Goal: Communication & Community: Answer question/provide support

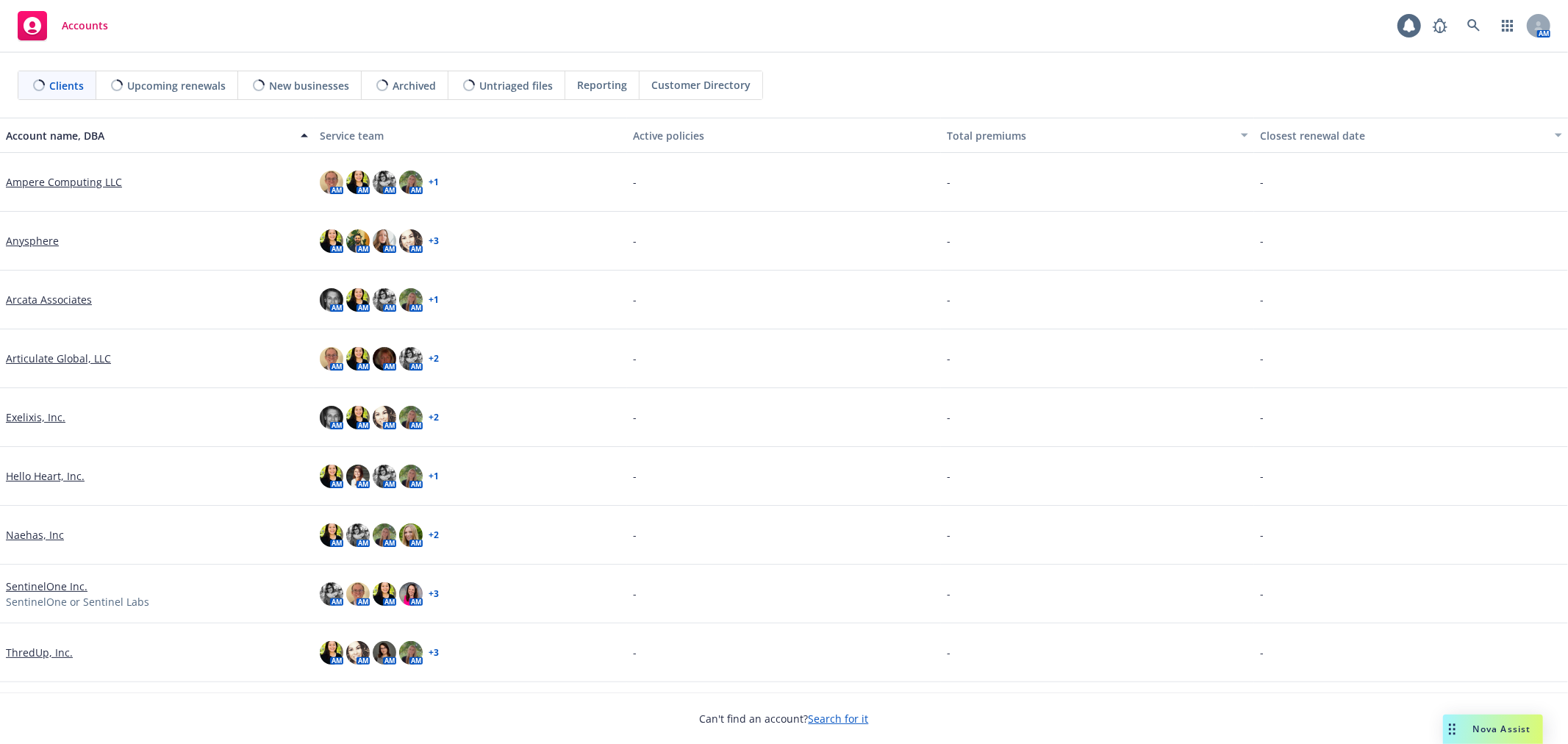
click at [1534, 721] on div "Nova Assist" at bounding box center [1493, 729] width 100 height 30
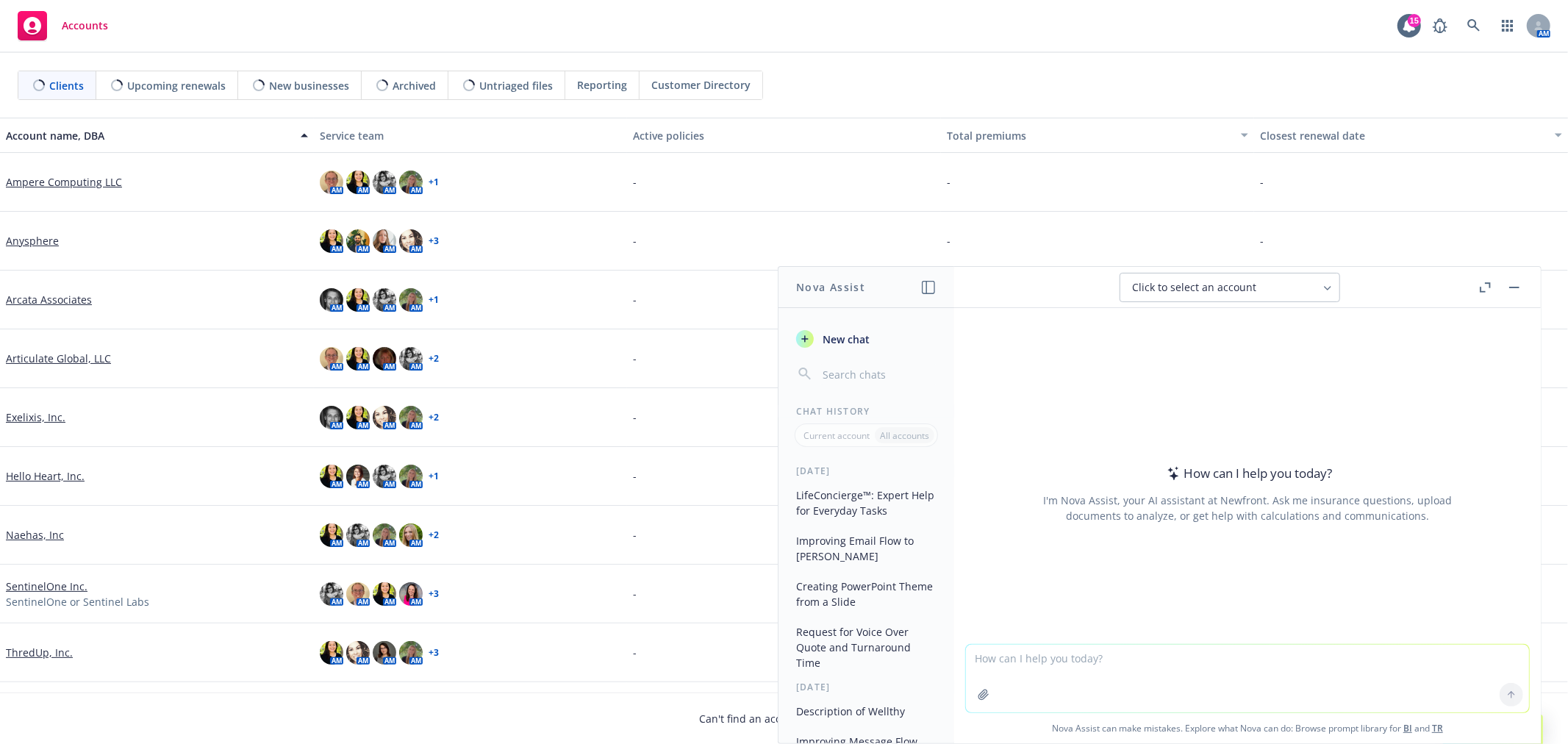
click at [1313, 706] on textarea at bounding box center [1247, 678] width 563 height 67
paste textarea "Hi Channary, We are working on the 2026 Benefits Overview and wanted to confirm…"
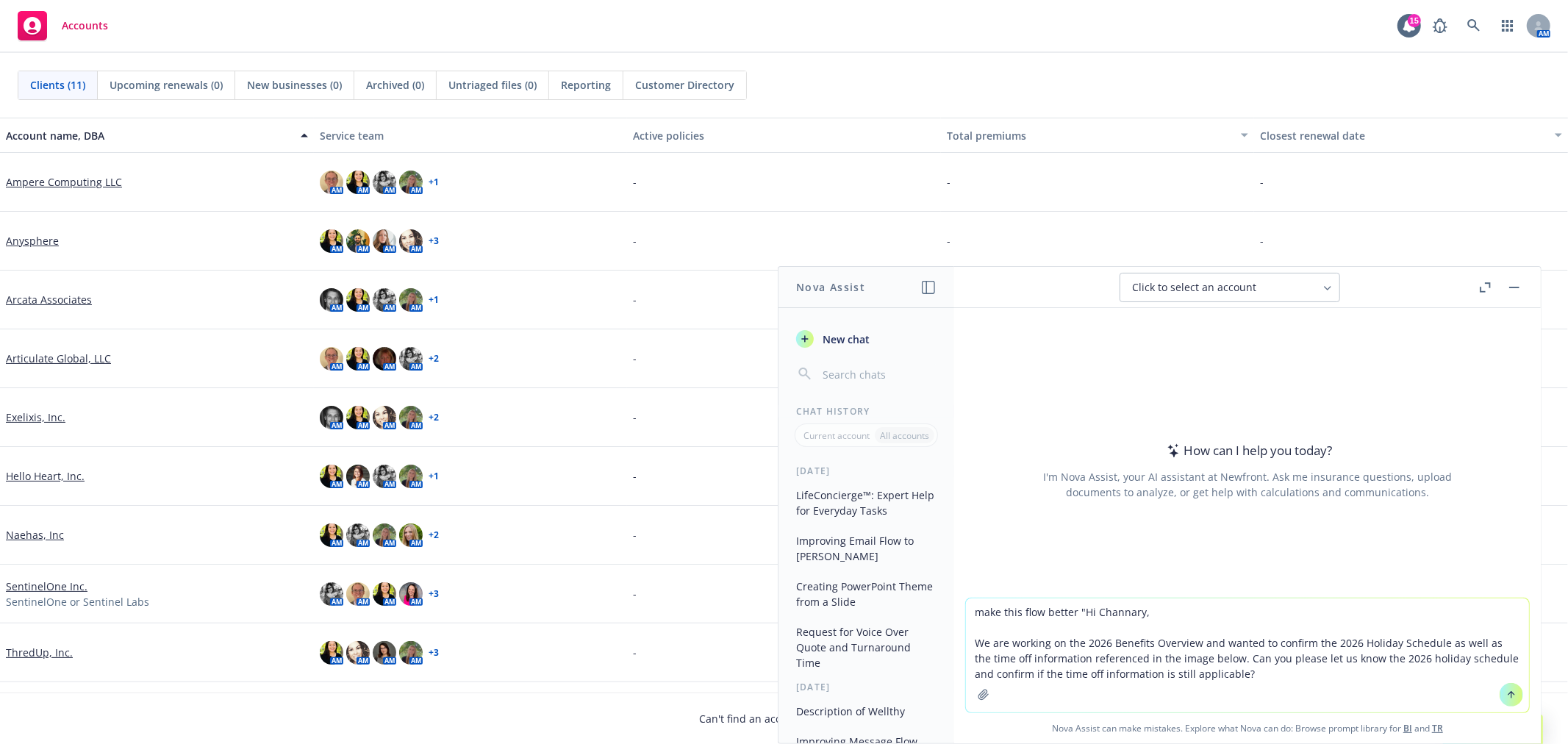
type textarea "make this flow better "Hi Channary, We are working on the 2026 Benefits Overvie…"
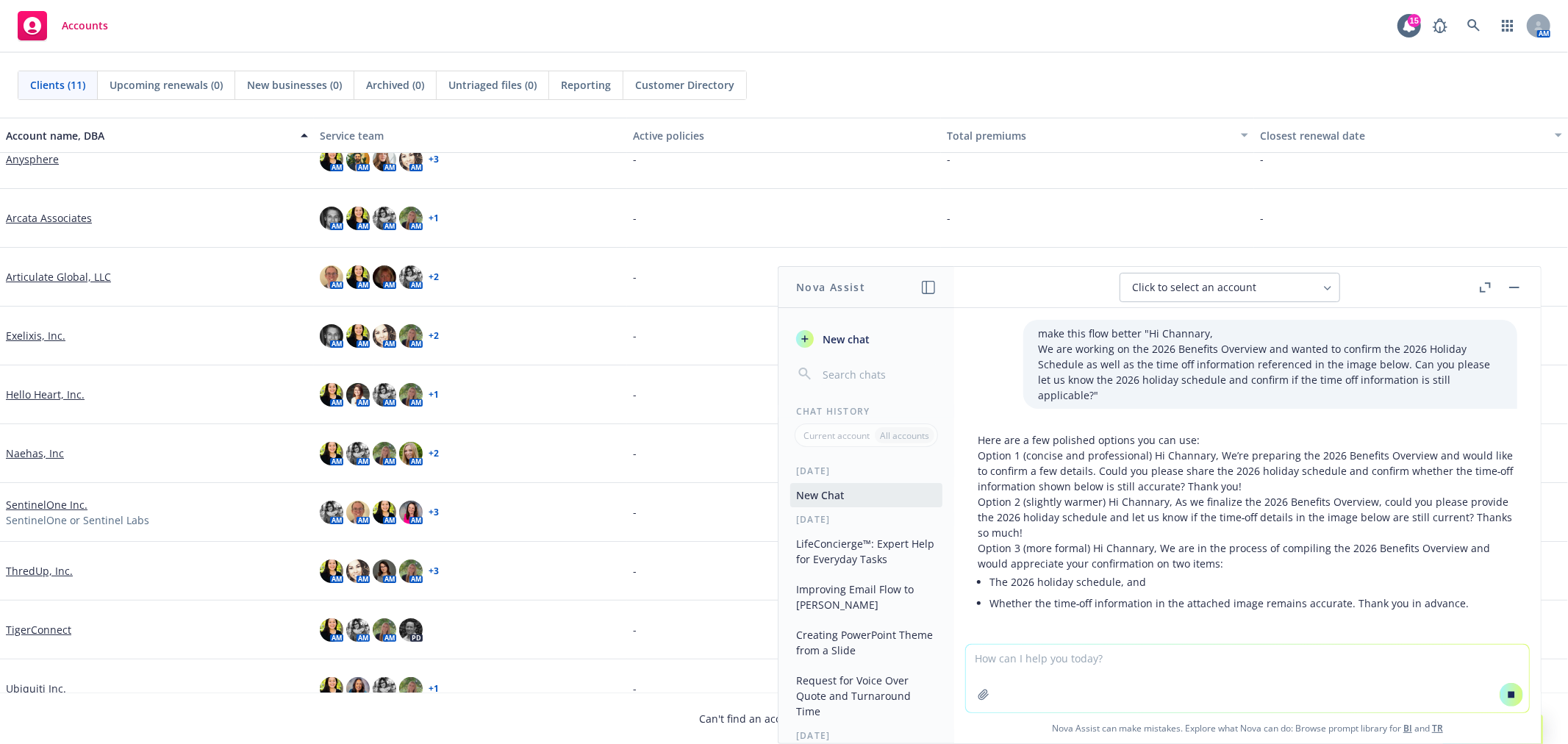
scroll to position [22, 0]
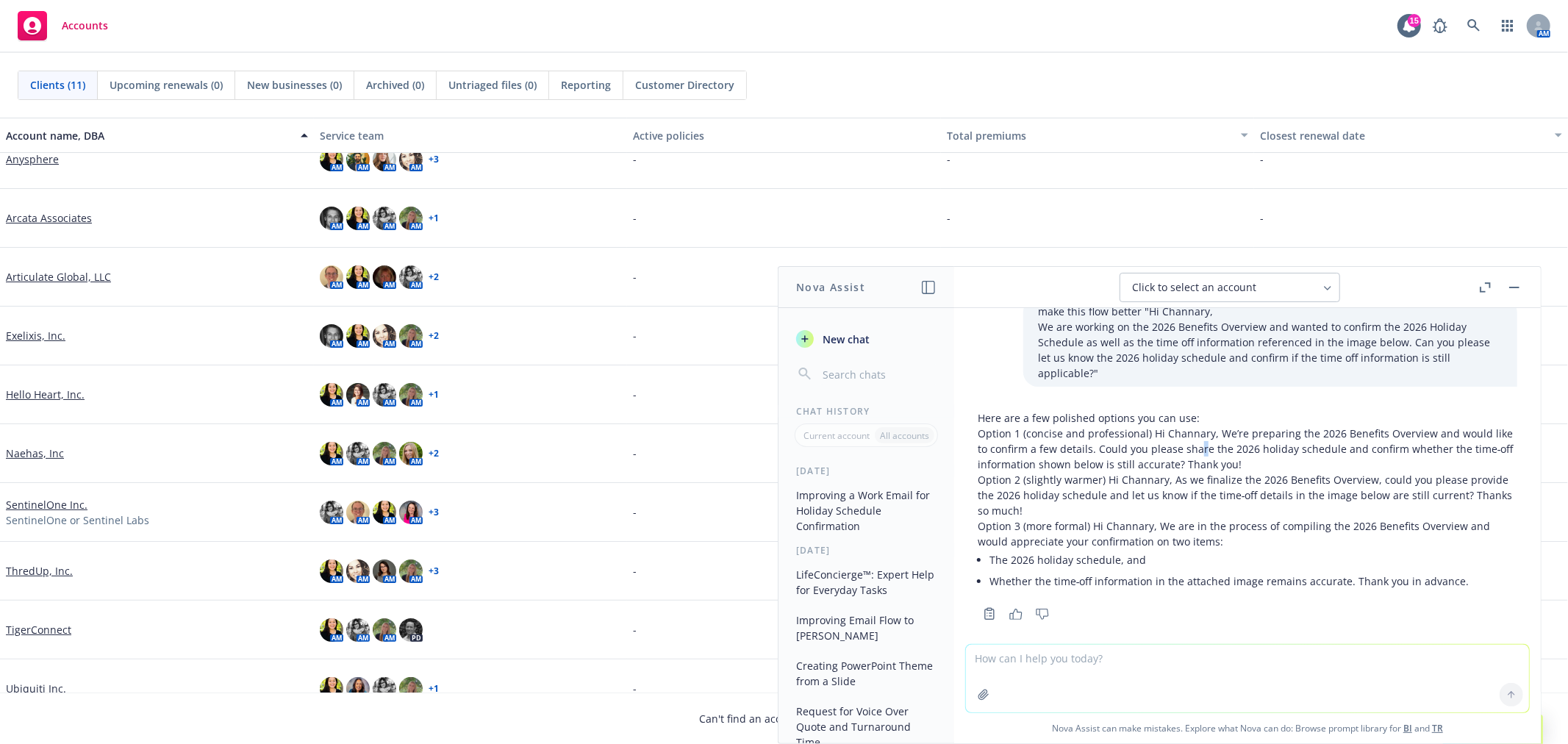
click at [1222, 437] on p "Option 1 (concise and professional) Hi Channary, We’re preparing the 2026 Benef…" at bounding box center [1247, 448] width 540 height 46
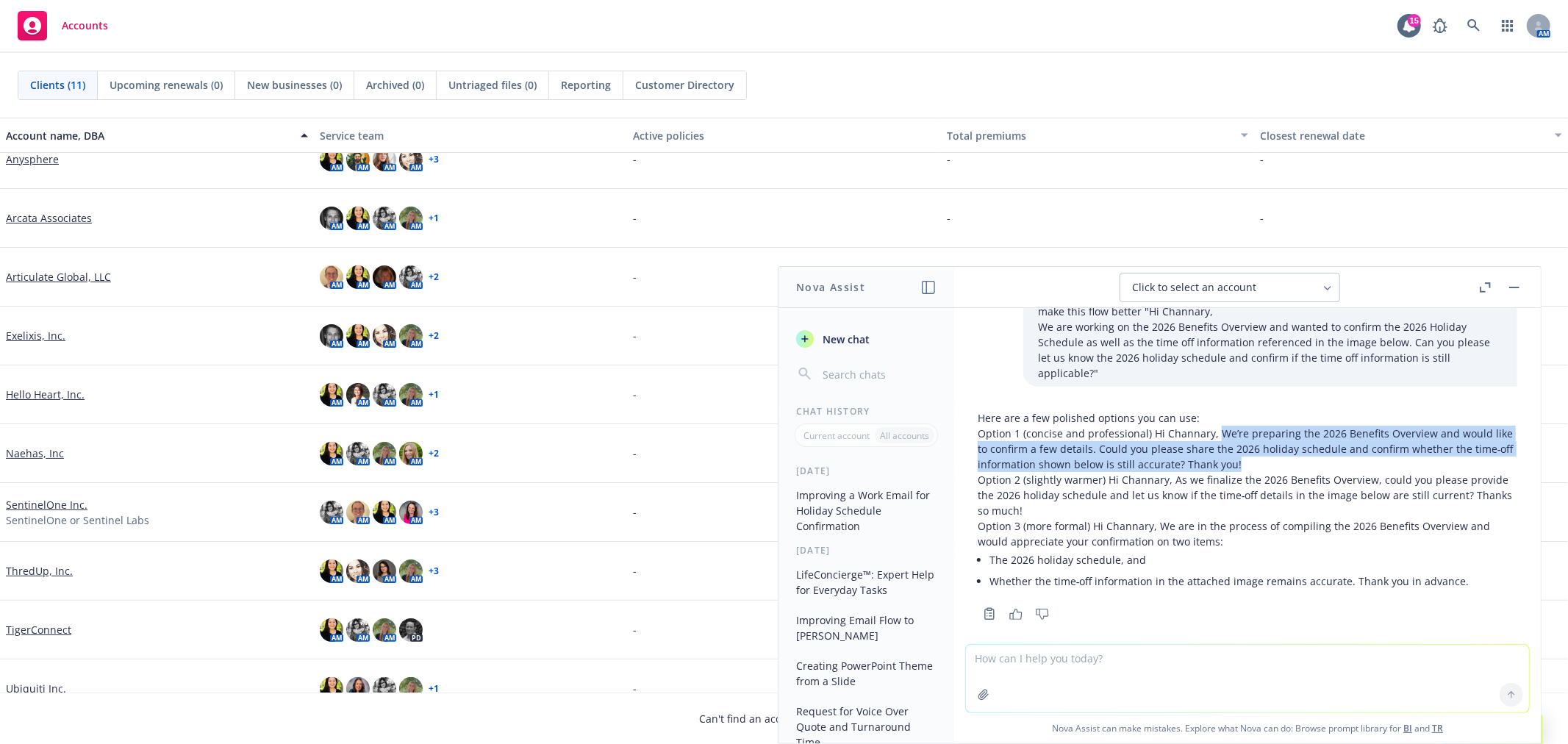
drag, startPoint x: 1213, startPoint y: 412, endPoint x: 1276, endPoint y: 447, distance: 72.1
click at [1276, 447] on p "Option 1 (concise and professional) Hi Channary, We’re preparing the 2026 Benef…" at bounding box center [1247, 448] width 540 height 46
copy p "We’re preparing the 2026 Benefits Overview and would like to confirm a few deta…"
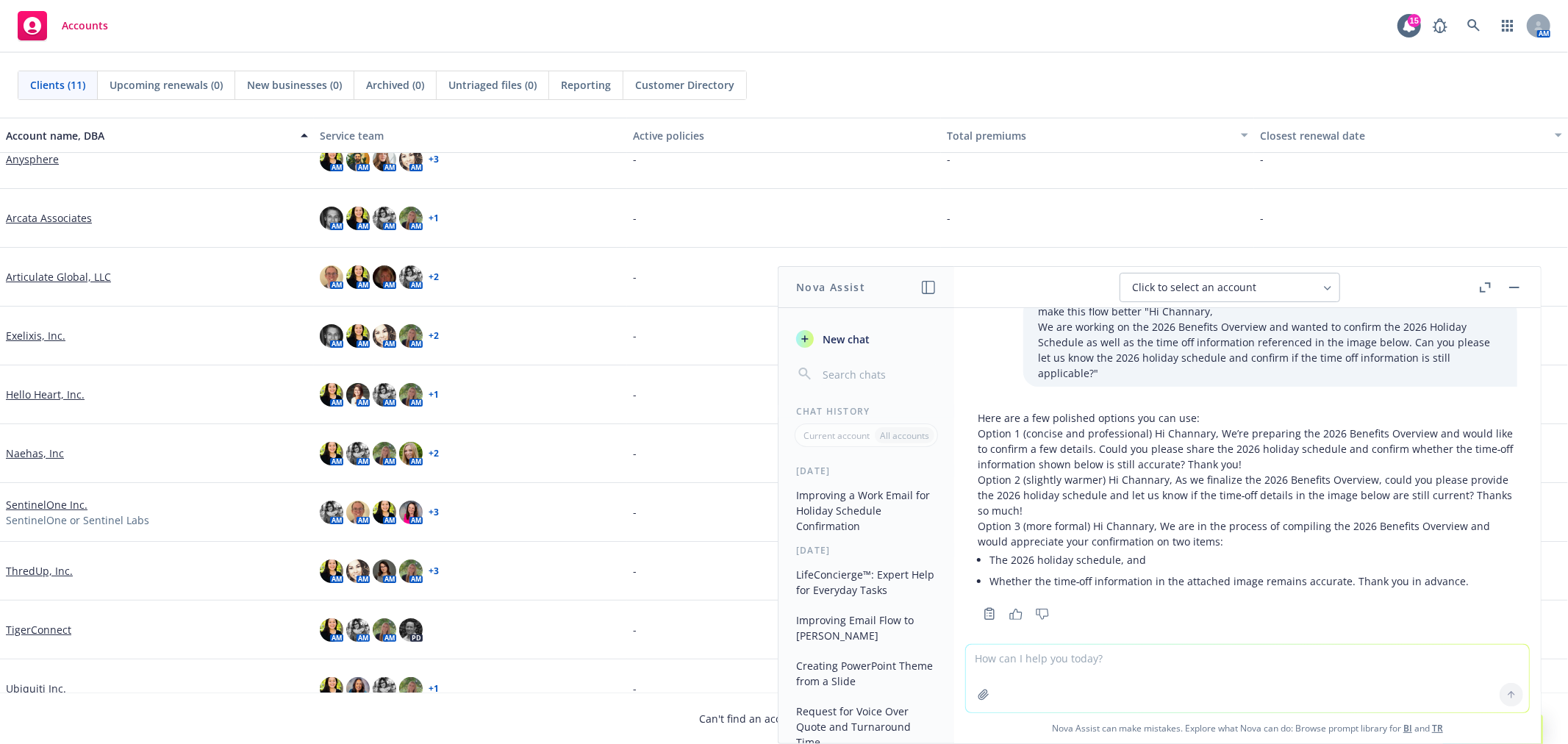
click at [1197, 674] on textarea at bounding box center [1247, 678] width 563 height 67
type textarea "can you make the second part sound nicer for a client?"
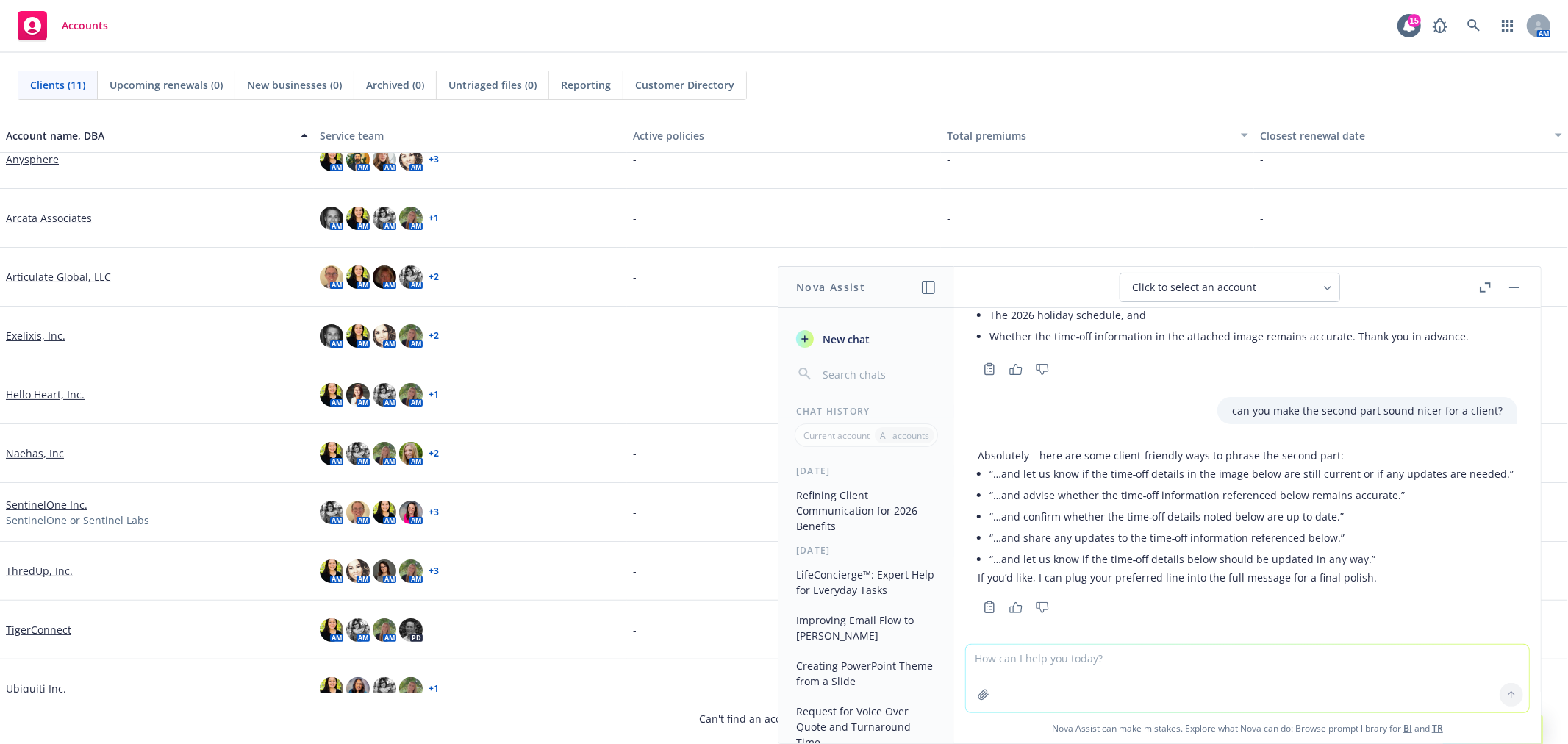
scroll to position [275, 0]
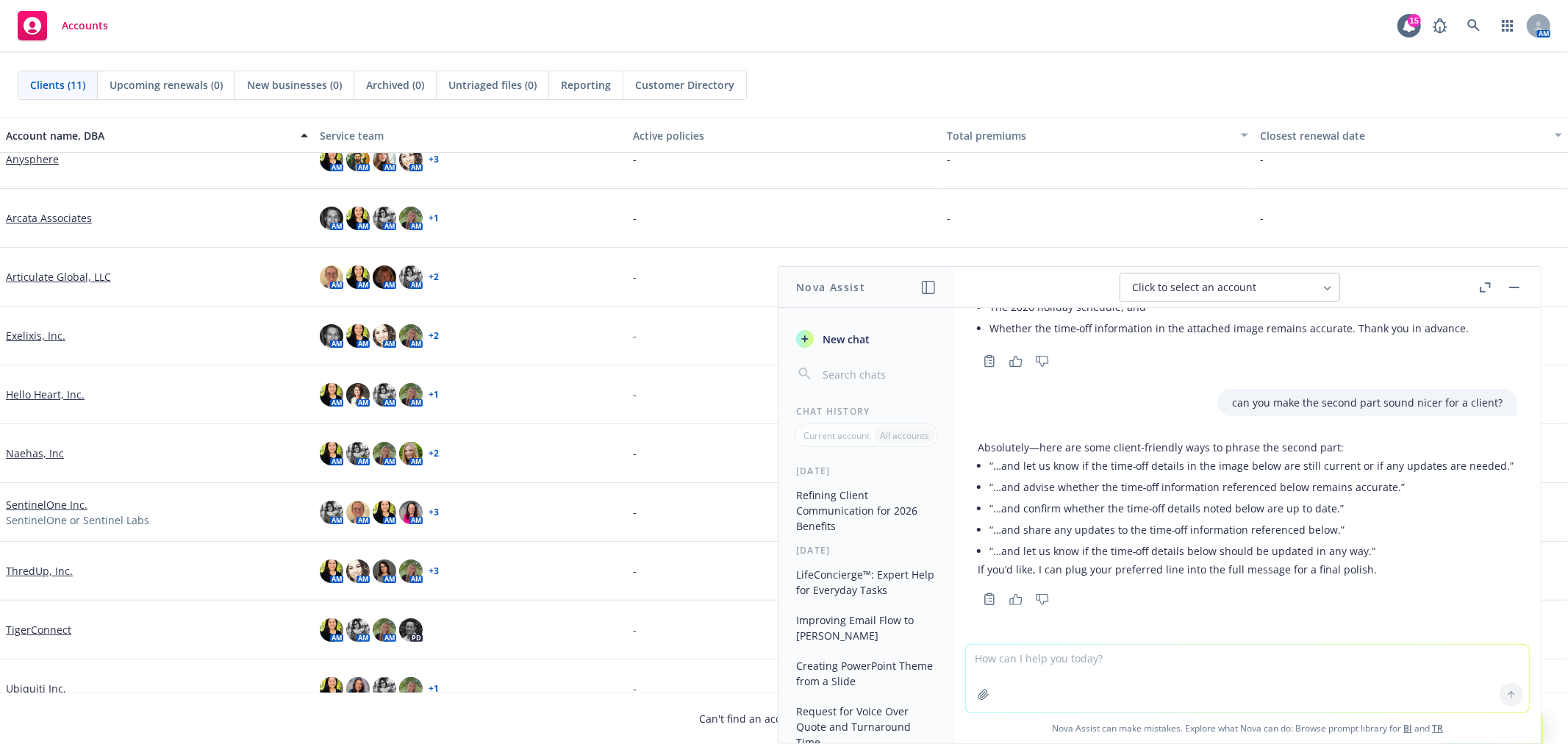
click at [1271, 653] on textarea at bounding box center [1247, 678] width 563 height 67
paste textarea "Attached is the draft of the 2026 Benefits Guide for your review. Can you pleas…"
type textarea "of this message Attached is the draft of the 2026 Benefits Guide for your revie…"
click at [1500, 700] on button at bounding box center [1511, 694] width 24 height 24
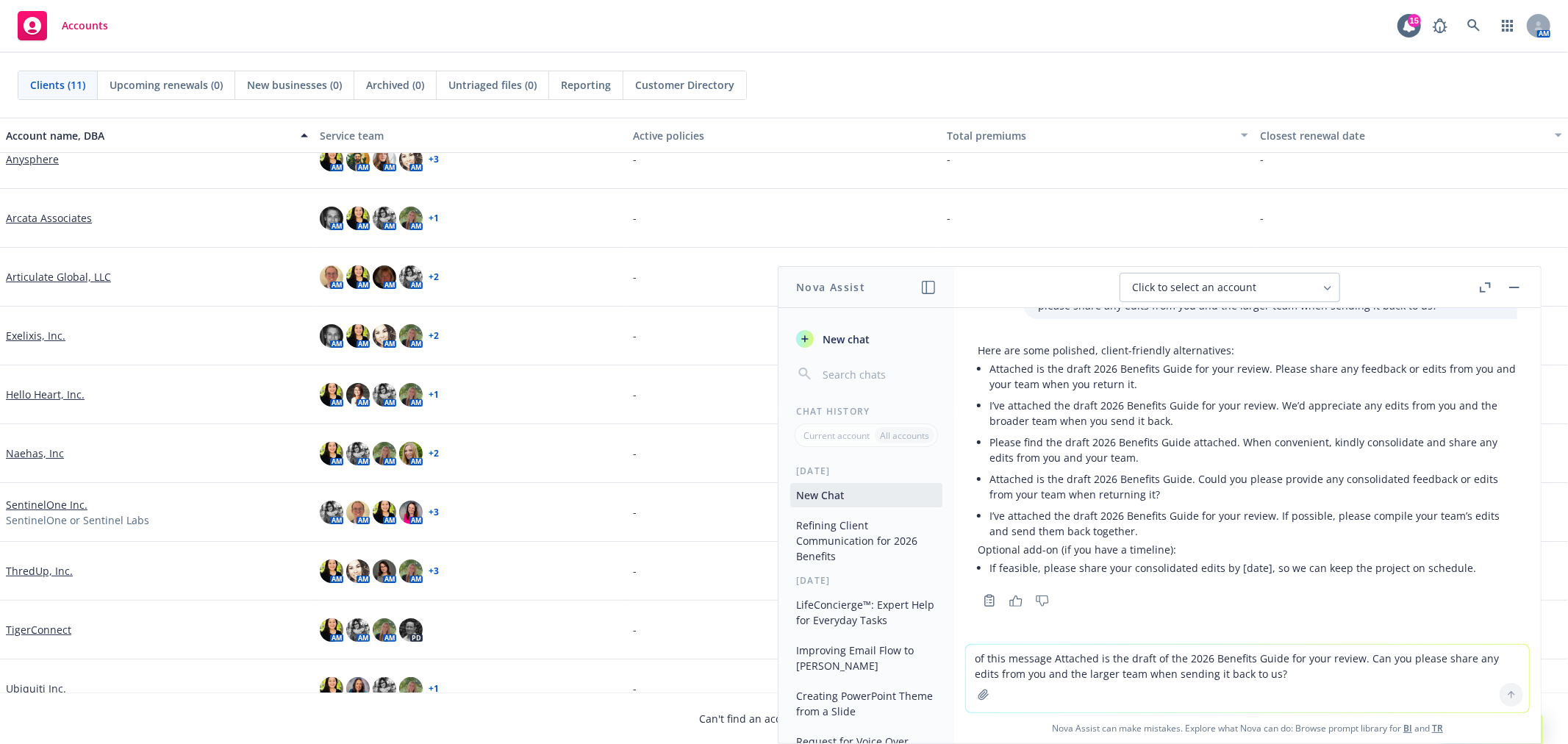
scroll to position [627, 0]
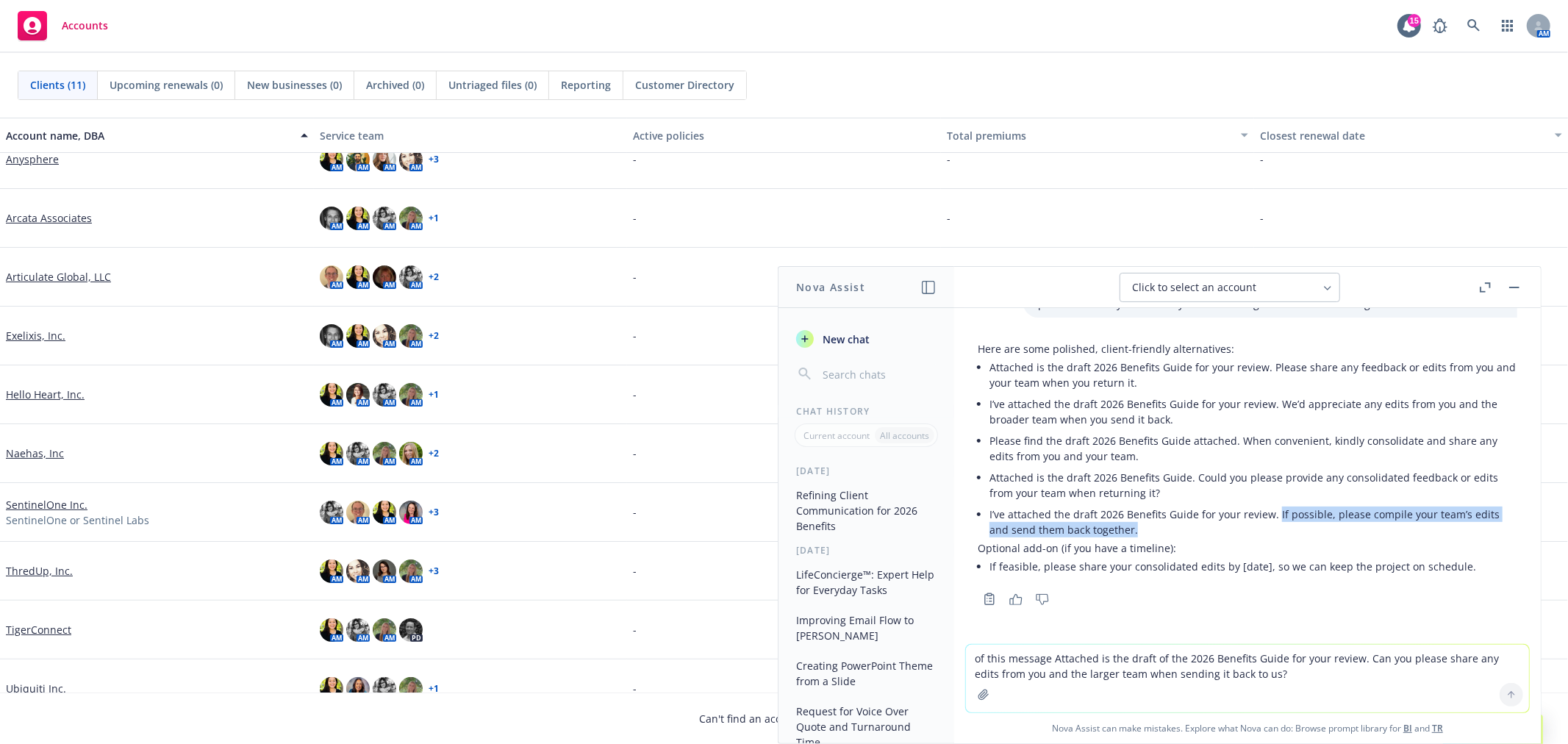
drag, startPoint x: 1273, startPoint y: 508, endPoint x: 1302, endPoint y: 521, distance: 31.8
click at [1302, 521] on li "I’ve attached the draft 2026 Benefits Guide for your review. If possible, pleas…" at bounding box center [1253, 521] width 528 height 37
copy li "If possible, please compile your team’s edits and send them back together."
